Goal: Task Accomplishment & Management: Use online tool/utility

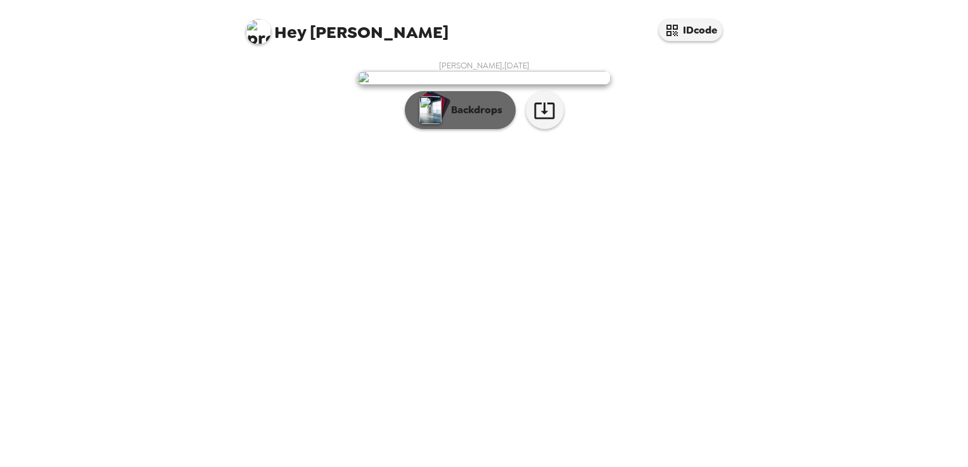
click at [472, 129] on button "Backdrops" at bounding box center [460, 110] width 111 height 38
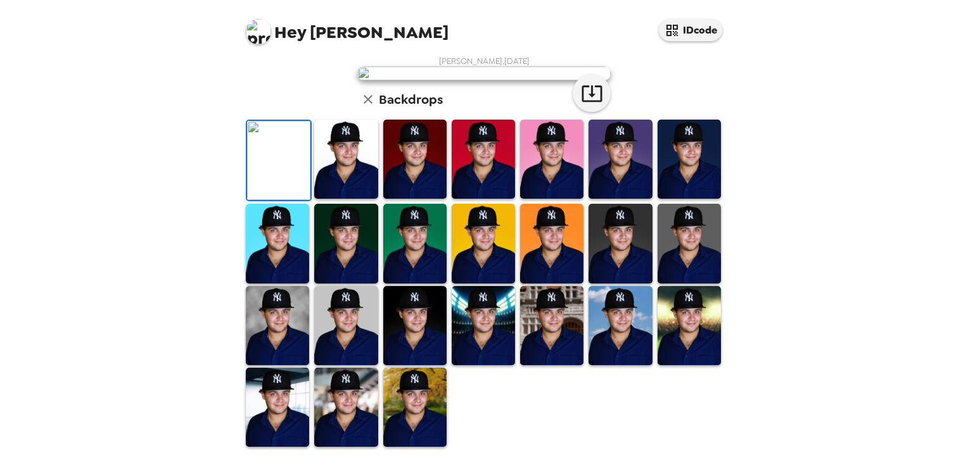
scroll to position [157, 0]
click at [422, 283] on img at bounding box center [414, 243] width 63 height 79
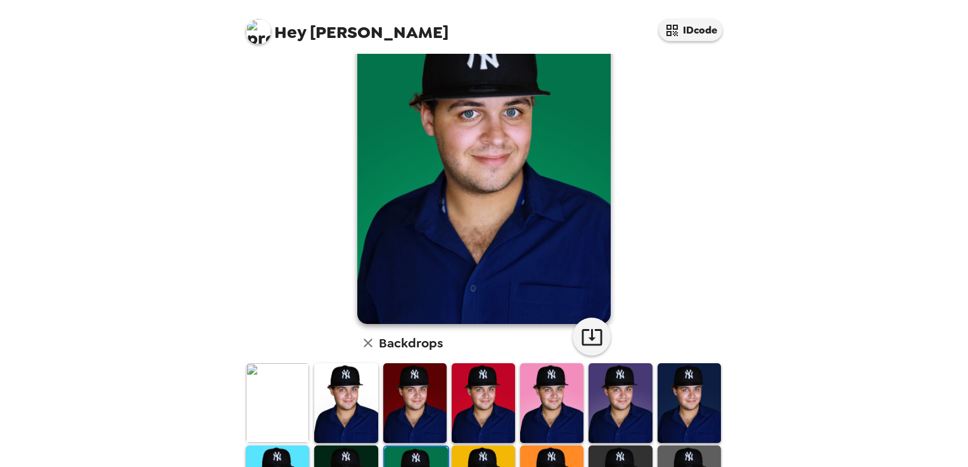
scroll to position [66, 0]
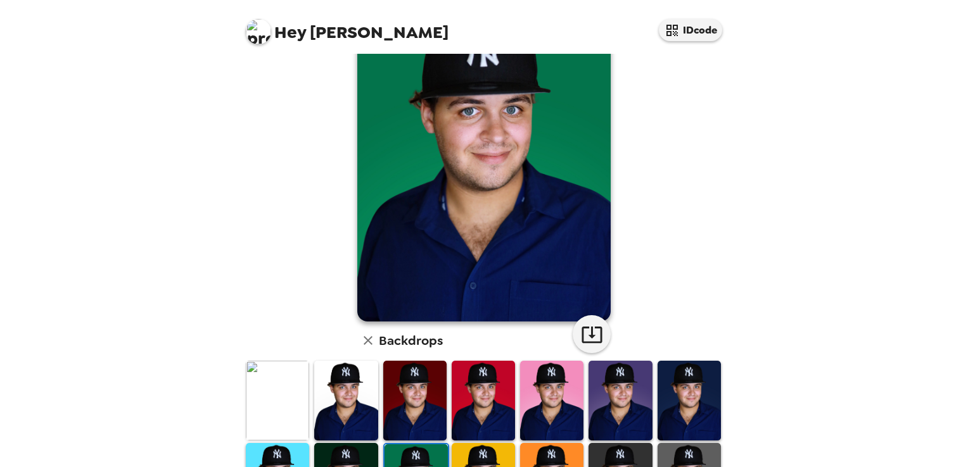
click at [273, 395] on img at bounding box center [277, 400] width 63 height 79
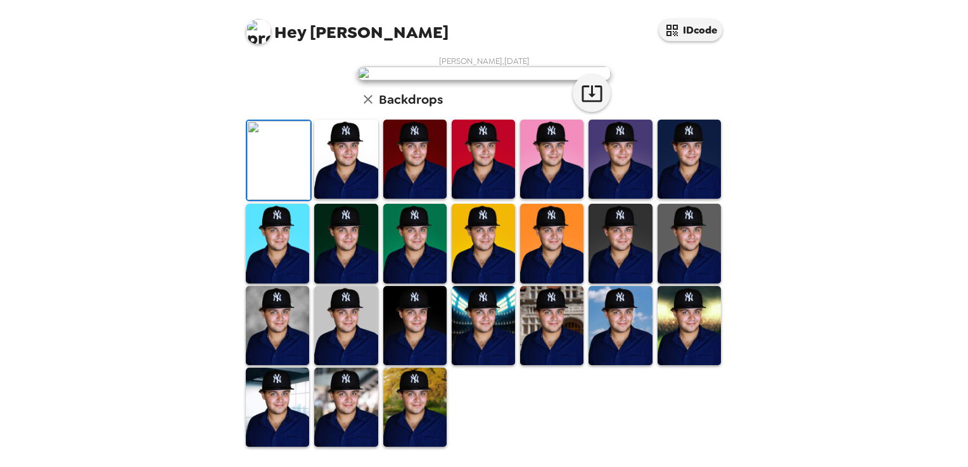
click at [619, 199] on img at bounding box center [619, 159] width 63 height 79
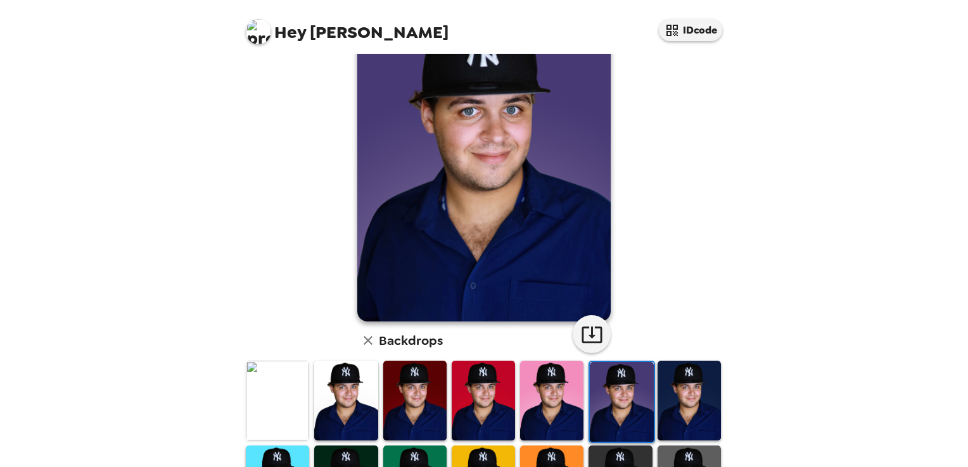
click at [657, 412] on img at bounding box center [688, 400] width 63 height 79
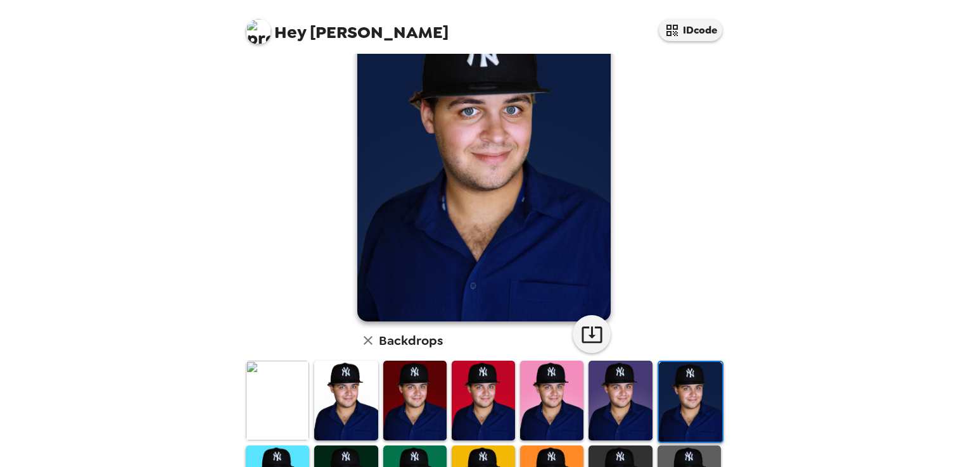
click at [520, 409] on img at bounding box center [551, 400] width 63 height 79
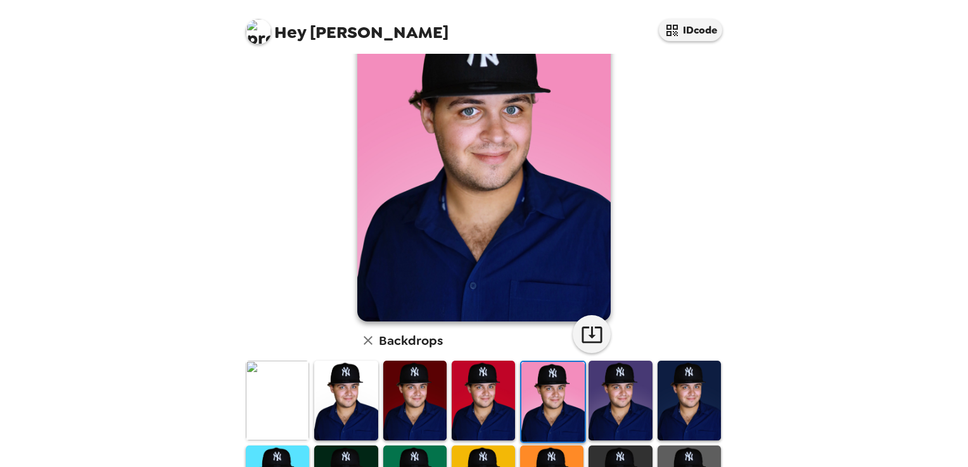
click at [490, 409] on img at bounding box center [483, 400] width 63 height 79
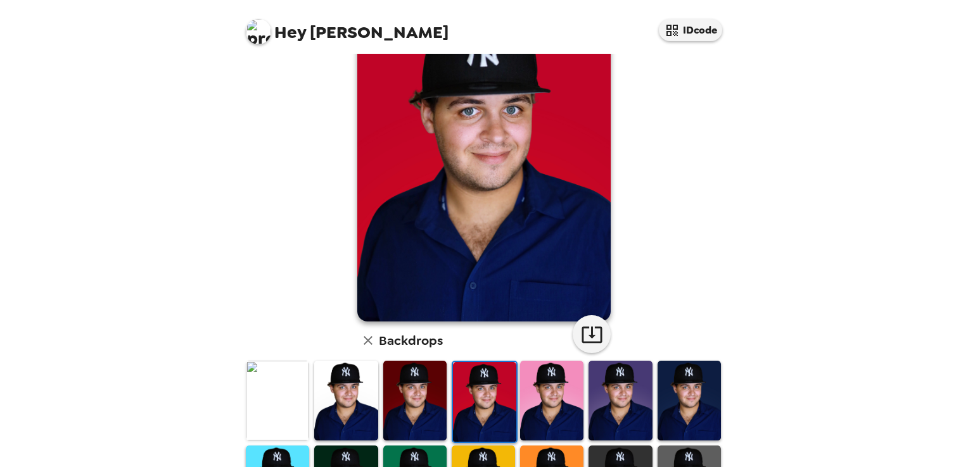
click at [429, 409] on img at bounding box center [414, 400] width 63 height 79
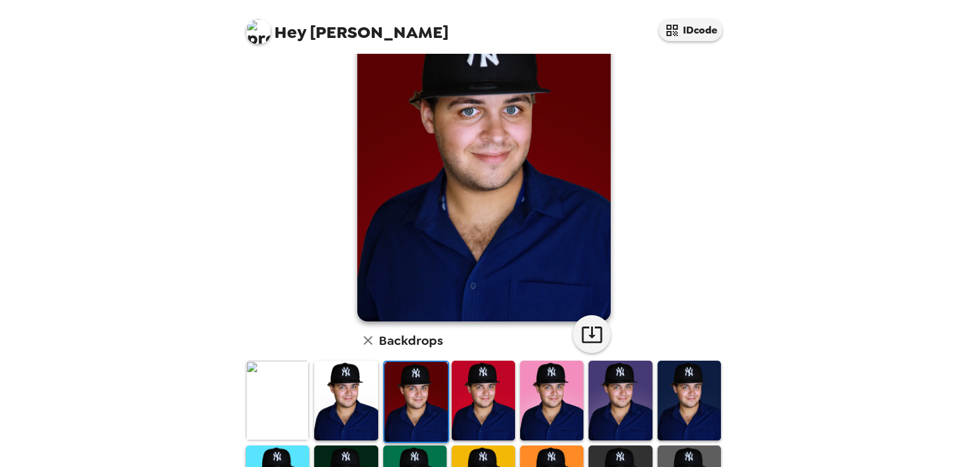
click at [358, 412] on img at bounding box center [345, 400] width 63 height 79
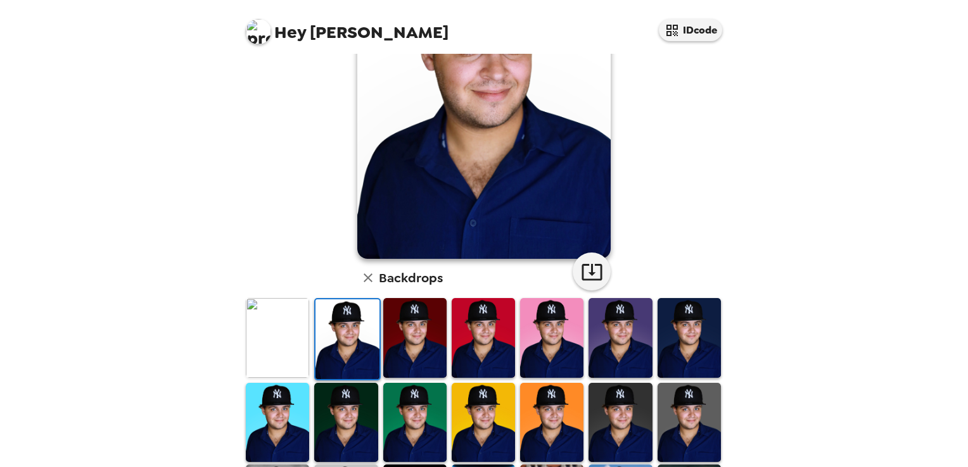
scroll to position [141, 0]
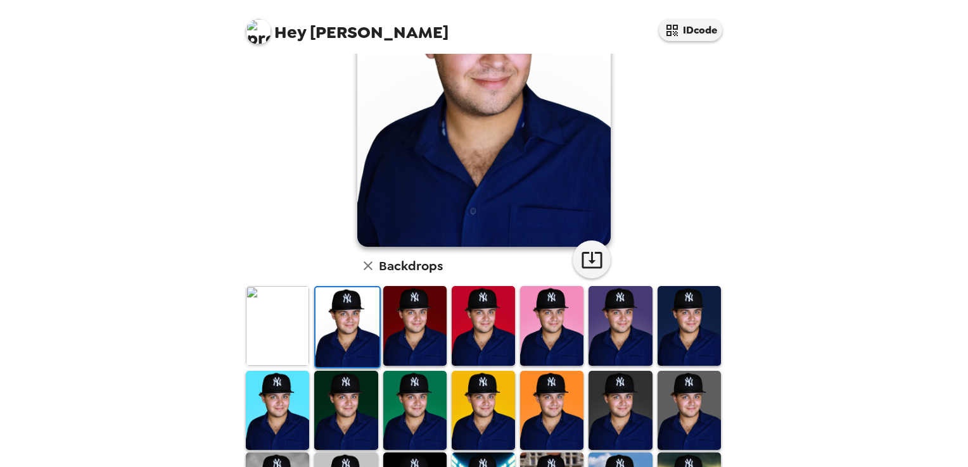
click at [524, 403] on img at bounding box center [551, 410] width 63 height 79
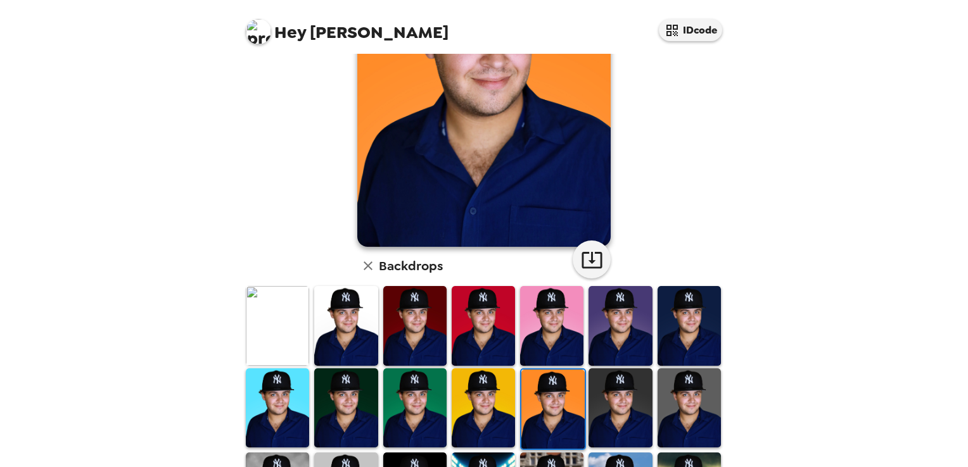
click at [599, 407] on img at bounding box center [619, 408] width 63 height 79
